Goal: Check status: Check status

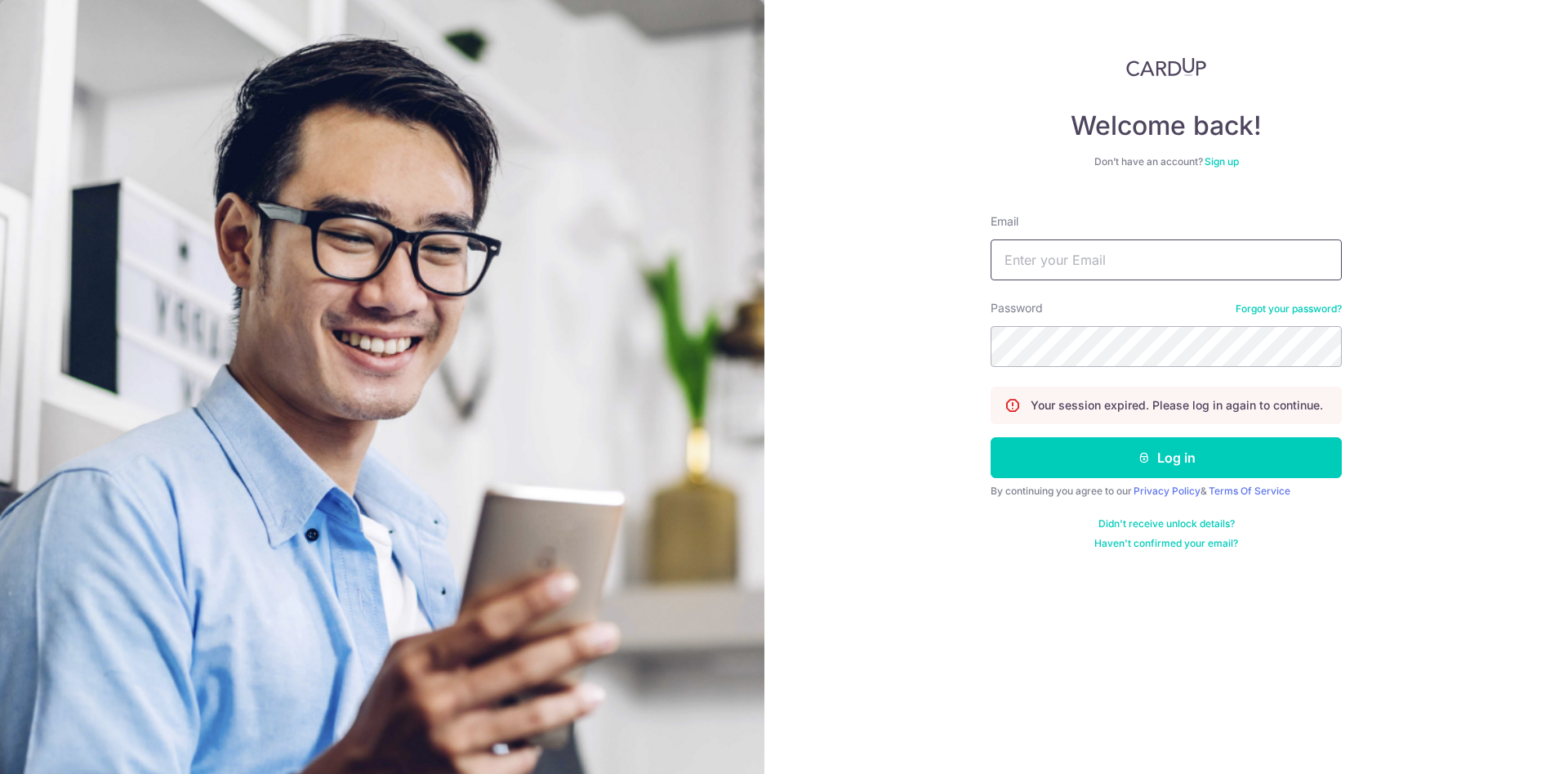
click at [1066, 269] on input "Email" at bounding box center [1166, 260] width 351 height 41
type input "[PERSON_NAME][EMAIL_ADDRESS][DOMAIN_NAME]"
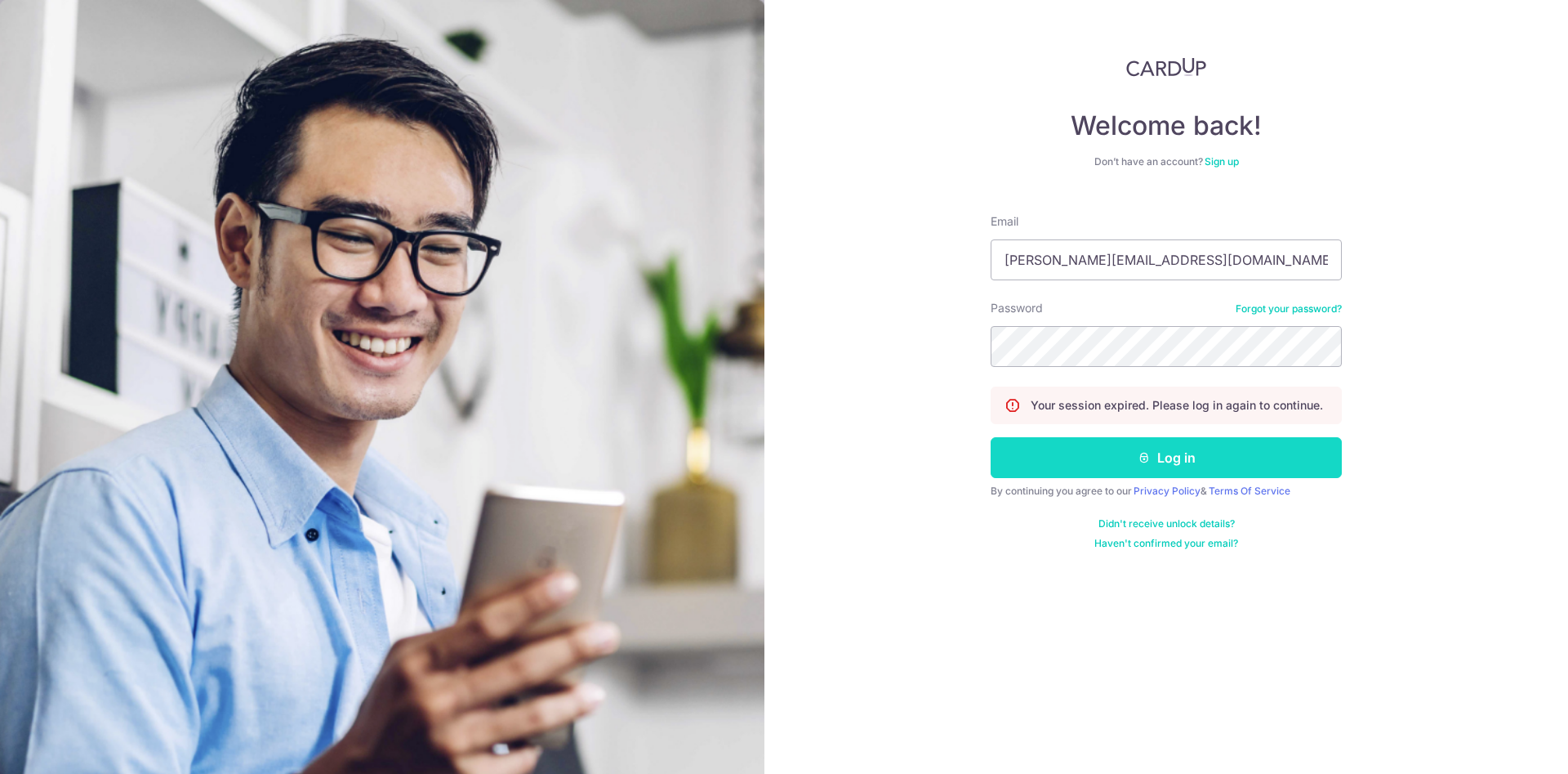
click at [1119, 465] on button "Log in" at bounding box center [1166, 458] width 351 height 41
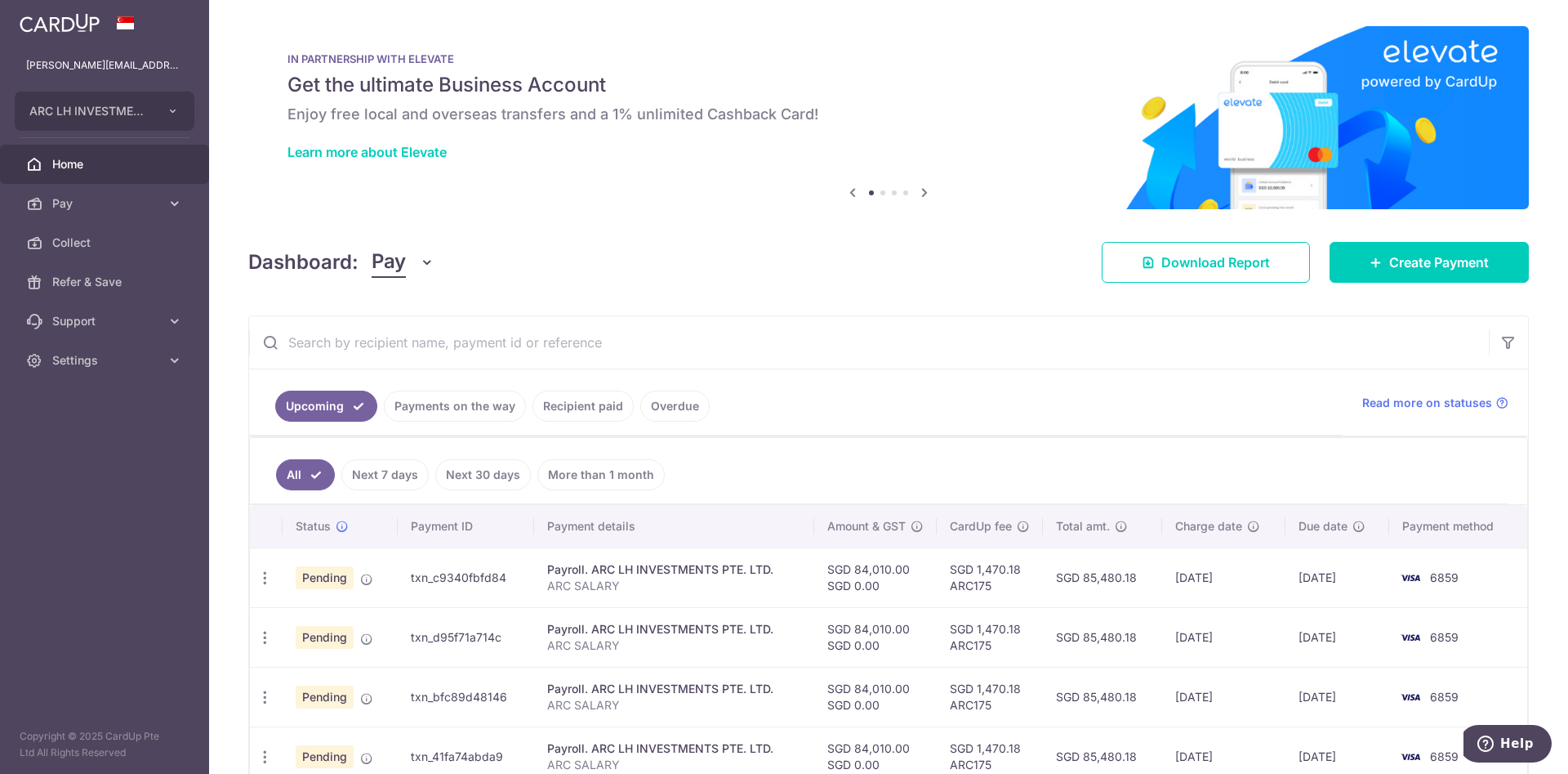
click at [456, 403] on link "Payments on the way" at bounding box center [454, 406] width 142 height 31
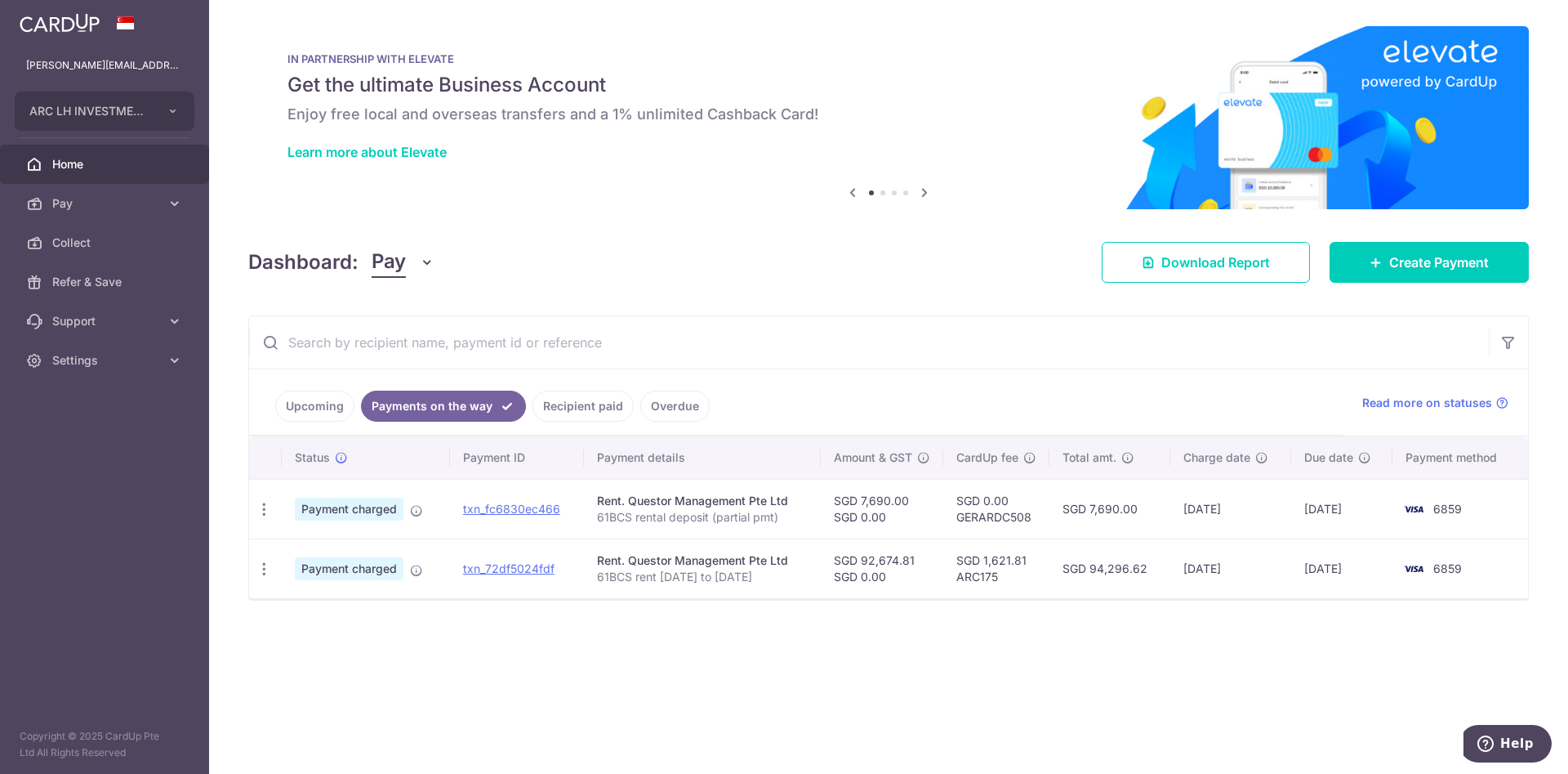
click at [1013, 668] on div "× Pause Schedule Pause all future payments in this series Pause just this one p…" at bounding box center [888, 387] width 1359 height 774
click at [637, 516] on p "61BCS rental deposit (partial pmt)" at bounding box center [701, 517] width 210 height 17
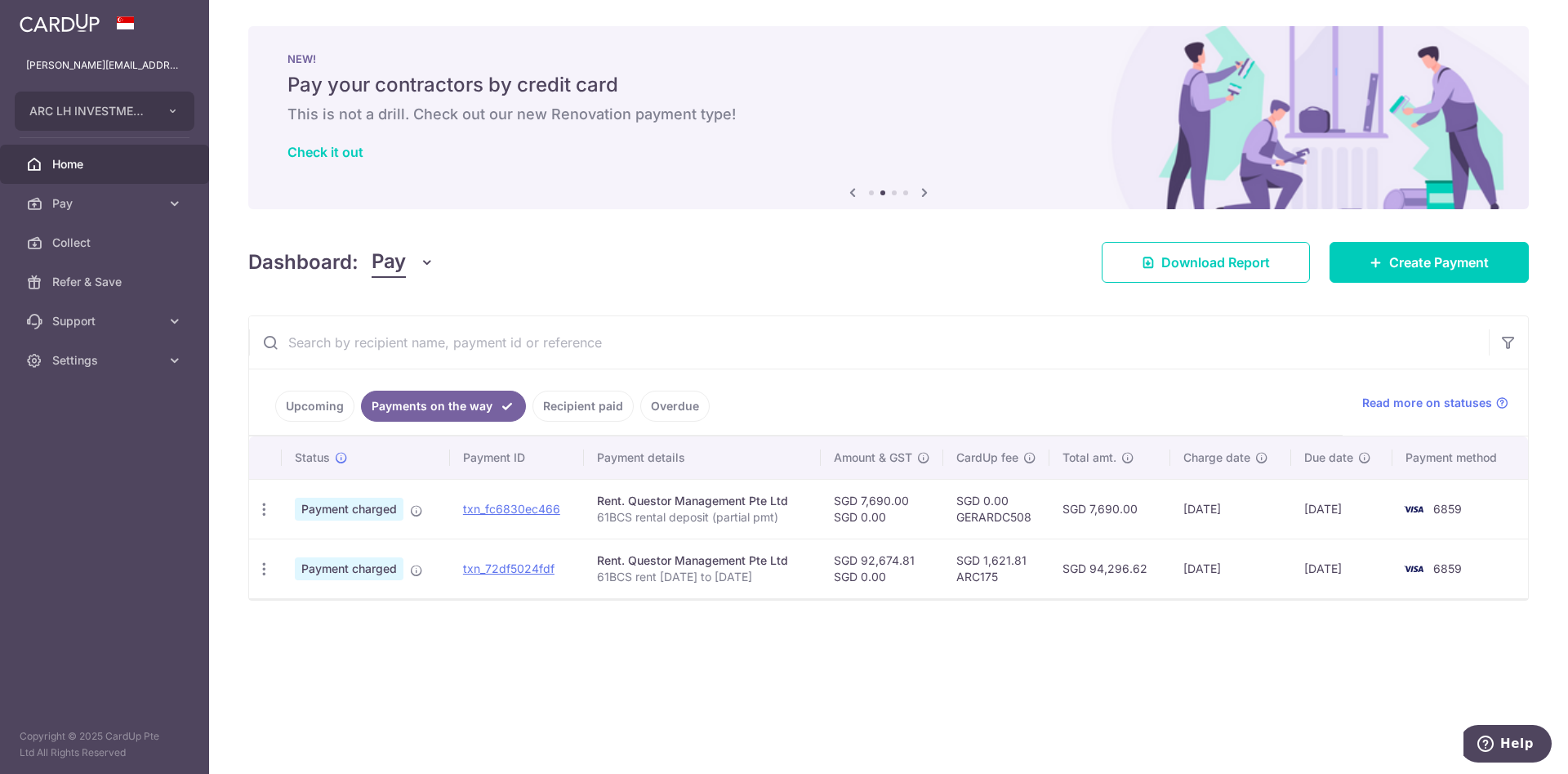
click at [518, 499] on td "txn_fc6830ec466" at bounding box center [516, 508] width 134 height 60
click at [518, 507] on link "txn_fc6830ec466" at bounding box center [511, 509] width 97 height 14
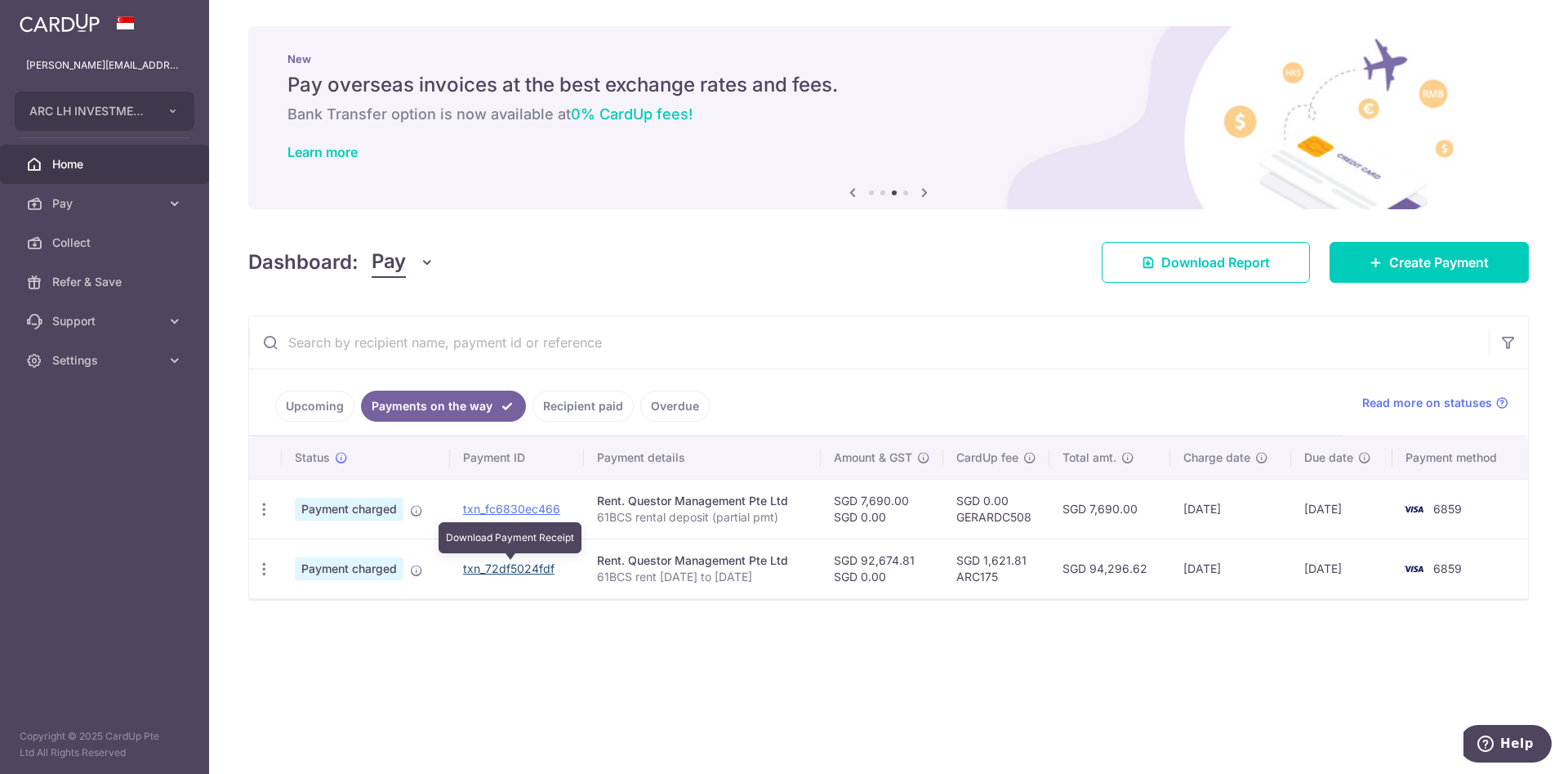
drag, startPoint x: 517, startPoint y: 566, endPoint x: 901, endPoint y: 80, distance: 619.4
click at [516, 566] on link "txn_72df5024fdf" at bounding box center [509, 569] width 92 height 14
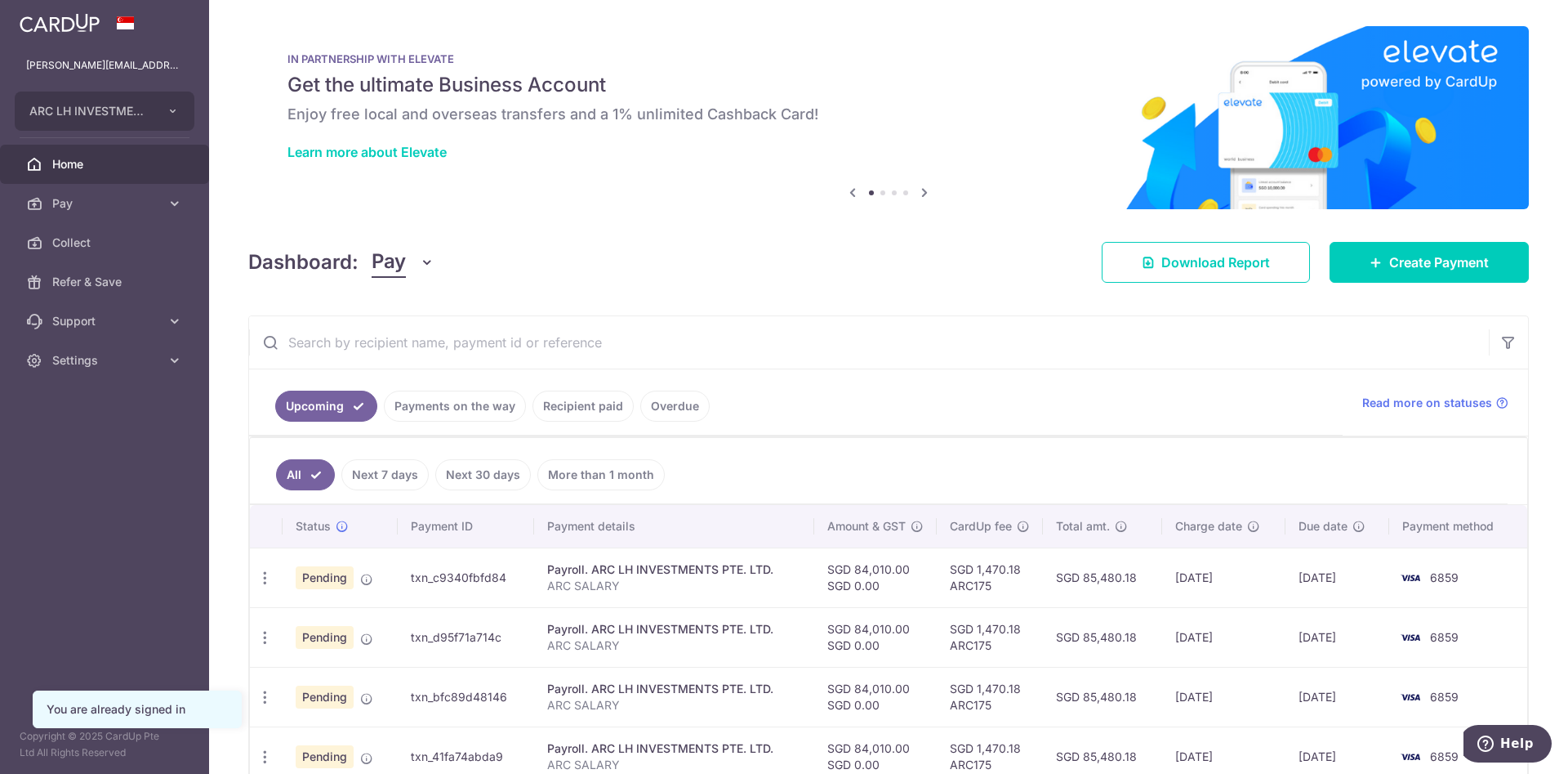
scroll to position [245, 0]
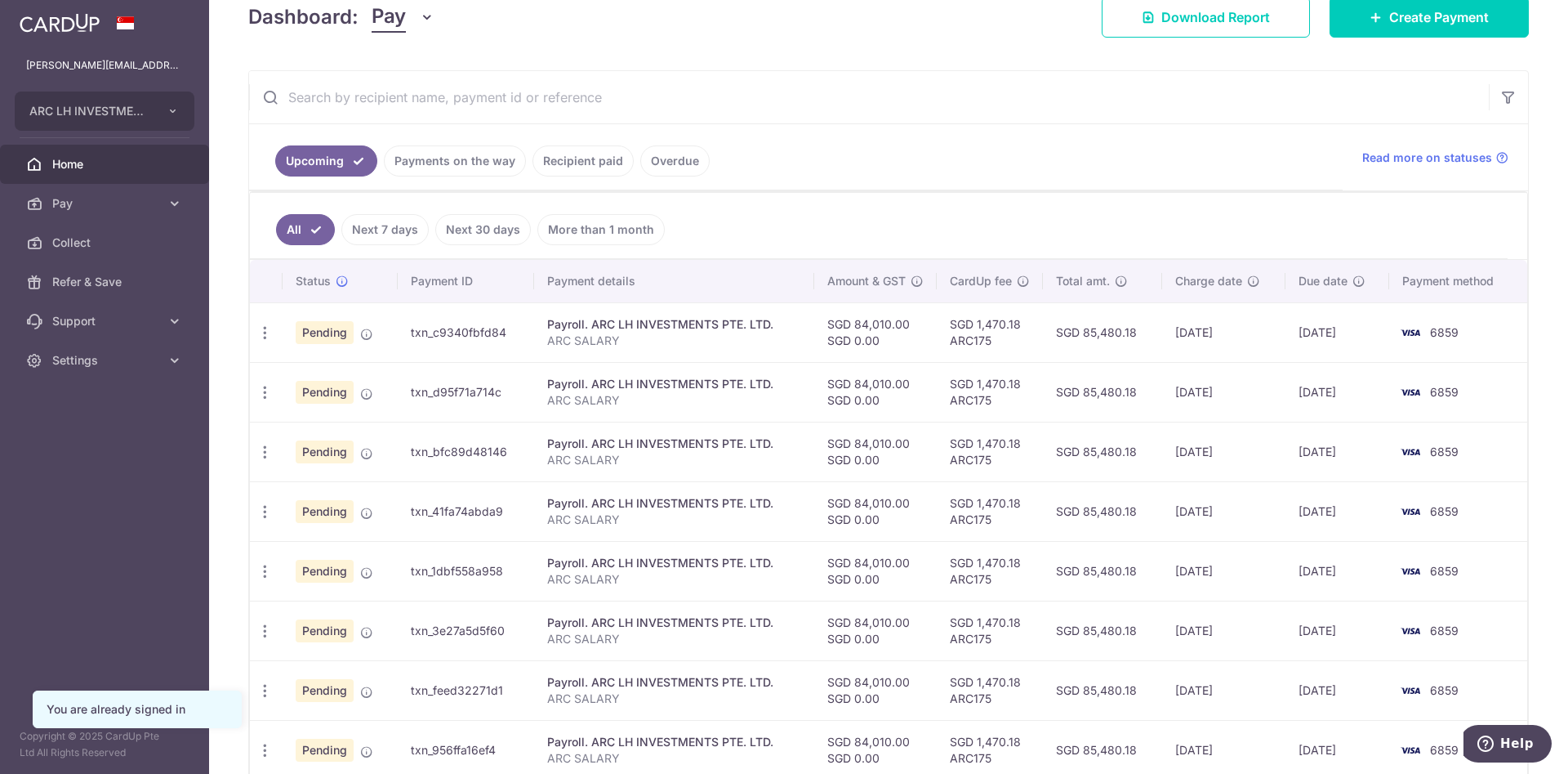
click at [480, 151] on link "Payments on the way" at bounding box center [454, 161] width 142 height 31
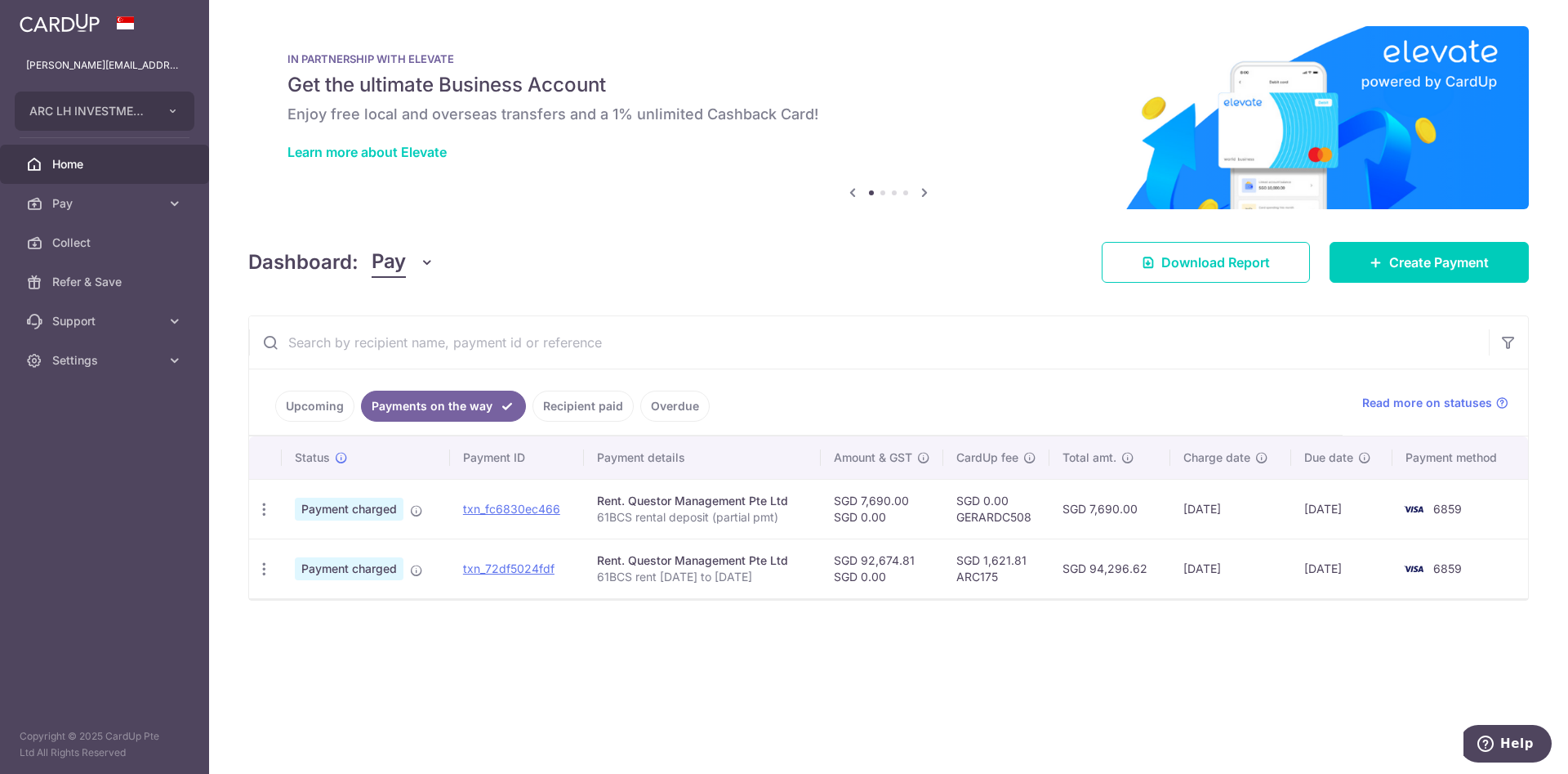
click at [571, 412] on link "Recipient paid" at bounding box center [583, 406] width 102 height 31
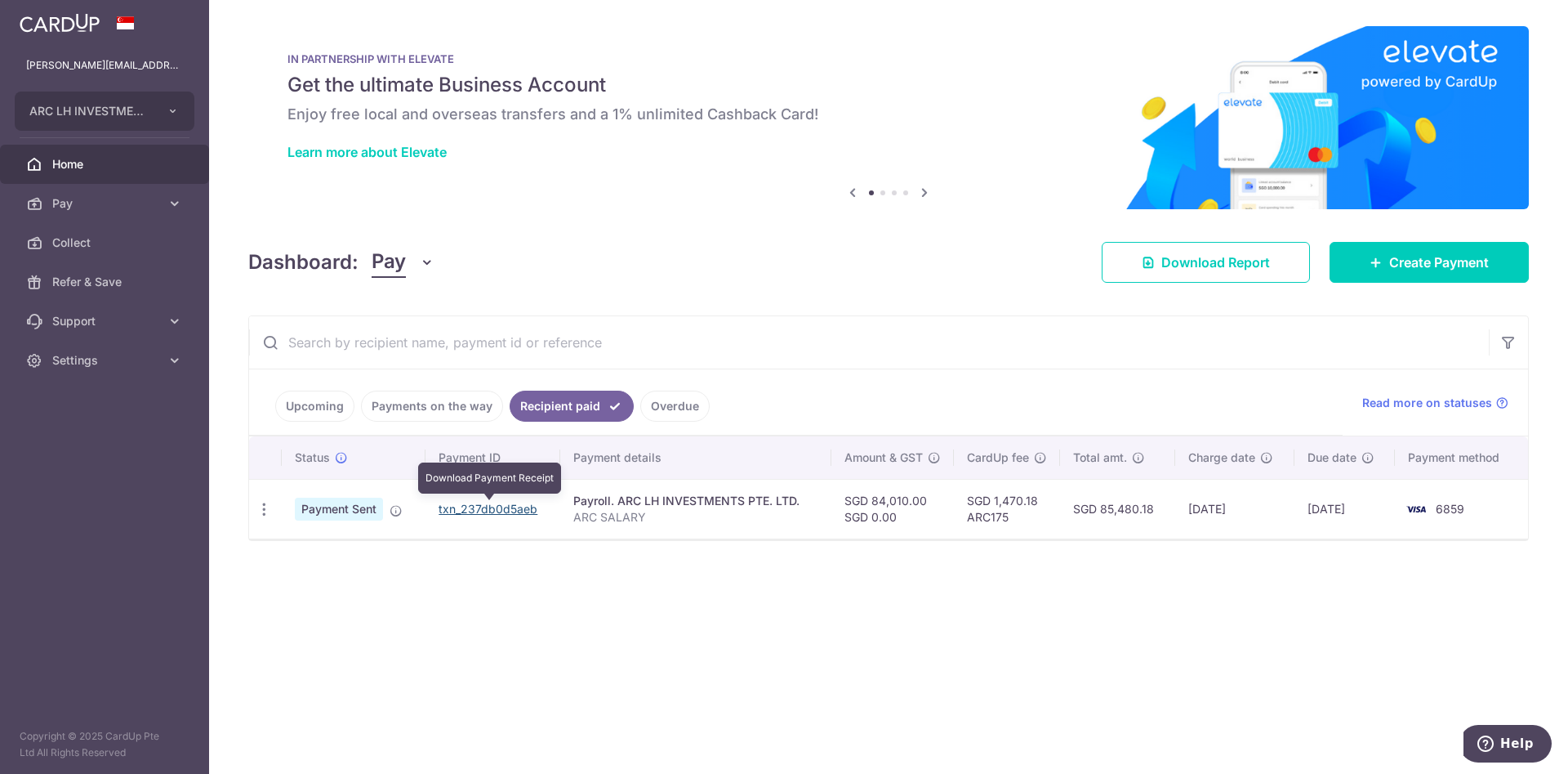
click at [492, 504] on link "txn_237db0d5aeb" at bounding box center [487, 509] width 99 height 14
